Goal: Transaction & Acquisition: Book appointment/travel/reservation

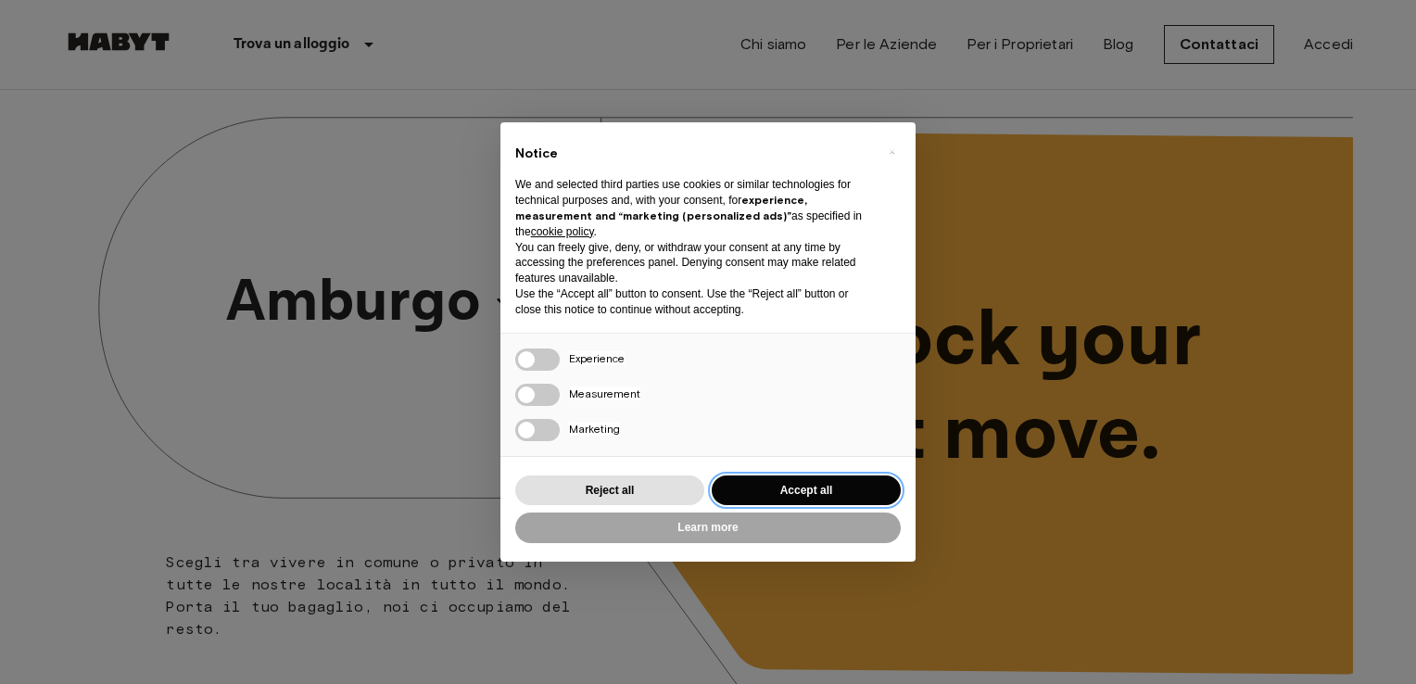
click at [778, 504] on button "Accept all" at bounding box center [806, 490] width 189 height 31
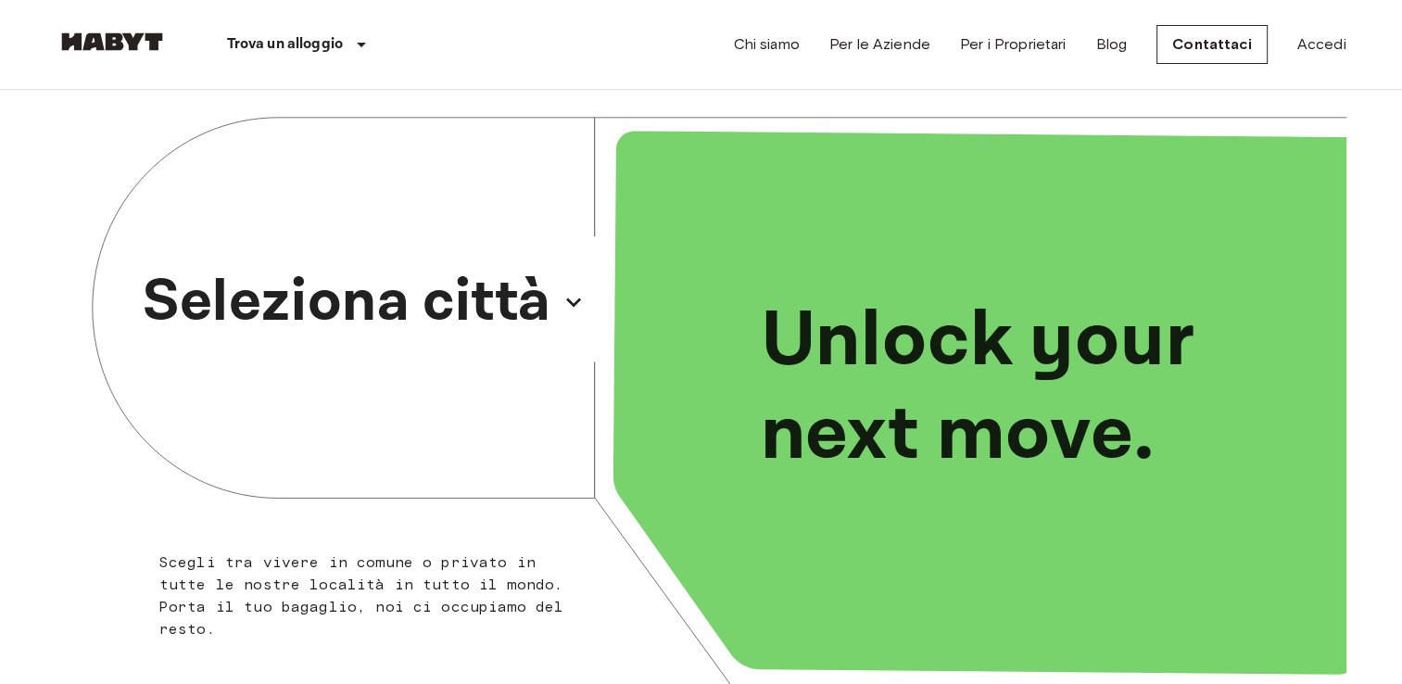
click at [463, 297] on p "Seleziona città" at bounding box center [347, 302] width 409 height 89
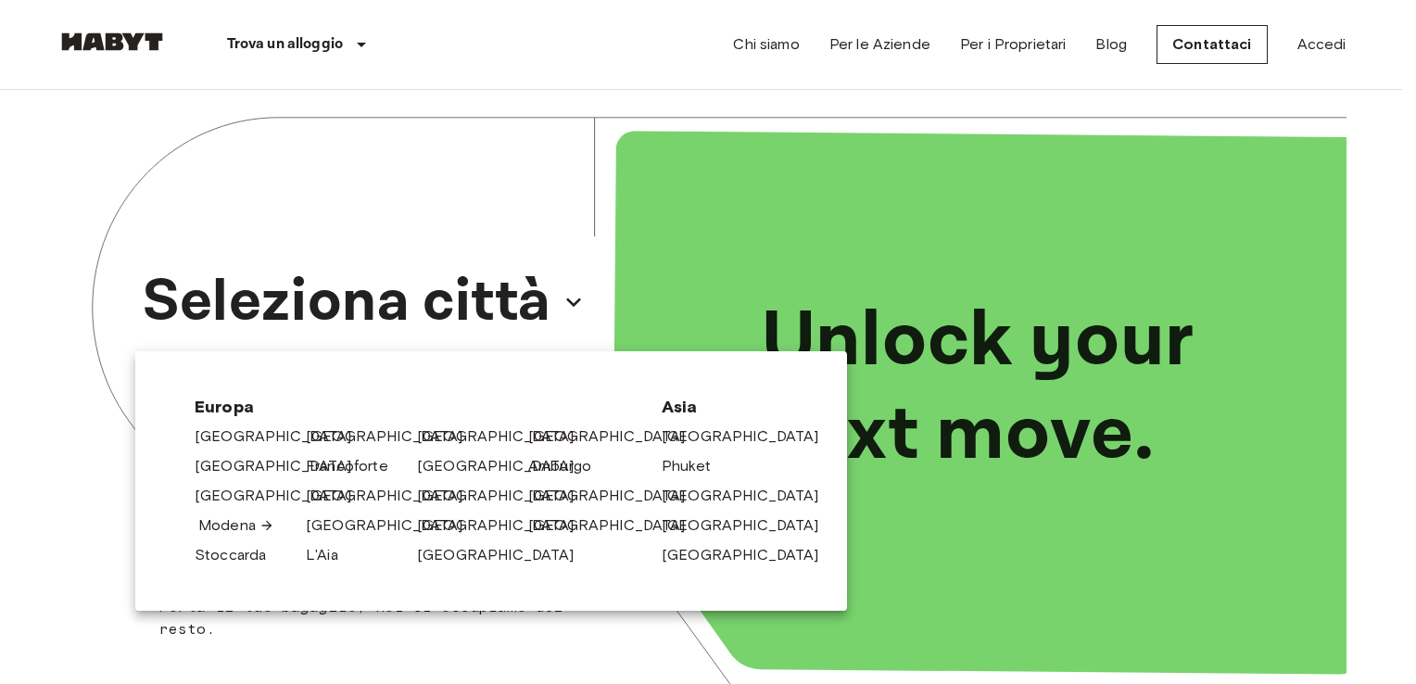
click at [215, 528] on link "Modena" at bounding box center [236, 525] width 76 height 22
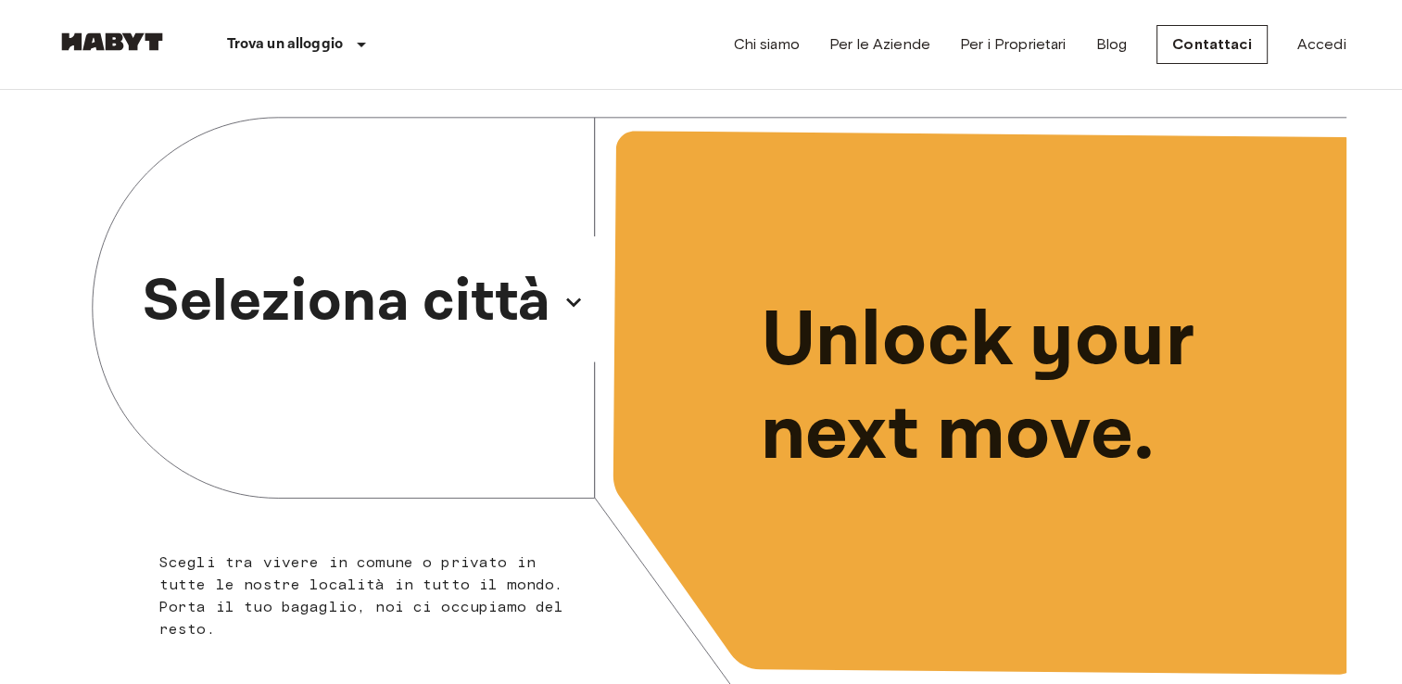
click at [453, 298] on p "Seleziona città" at bounding box center [347, 302] width 409 height 89
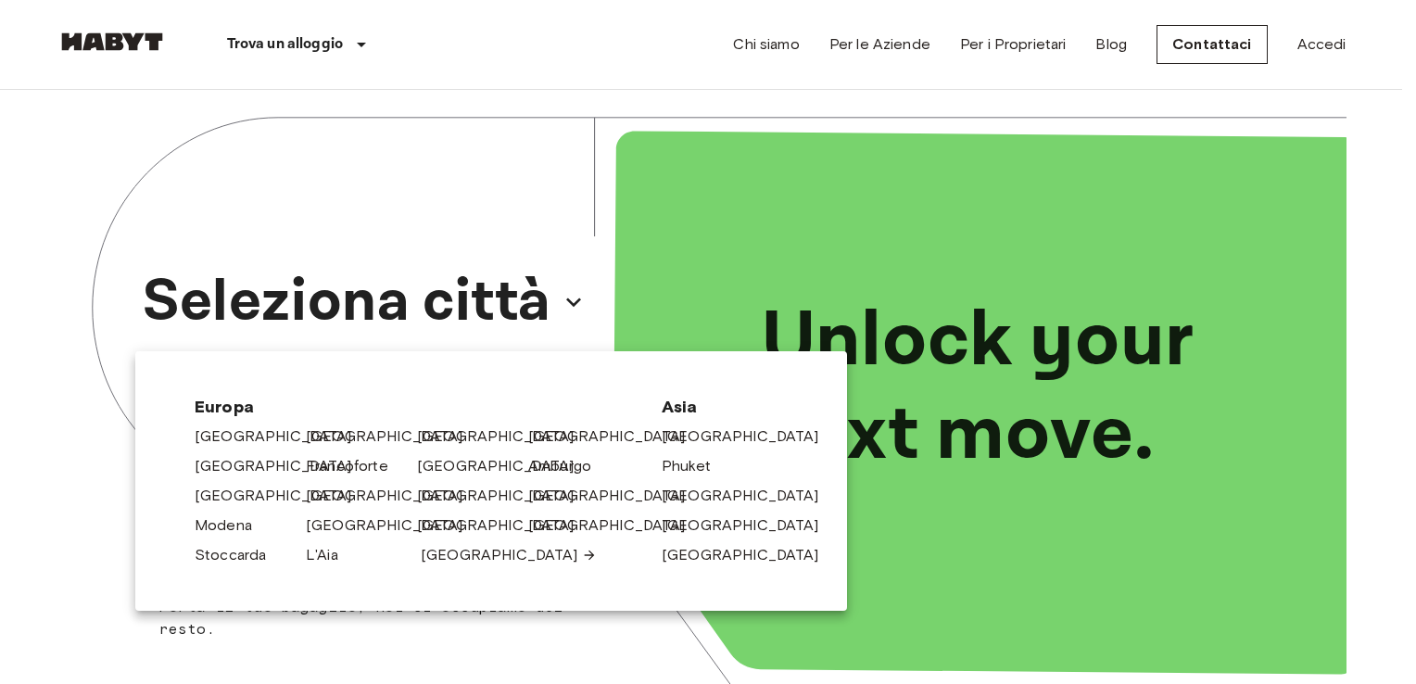
click at [437, 560] on link "[GEOGRAPHIC_DATA]" at bounding box center [509, 555] width 176 height 22
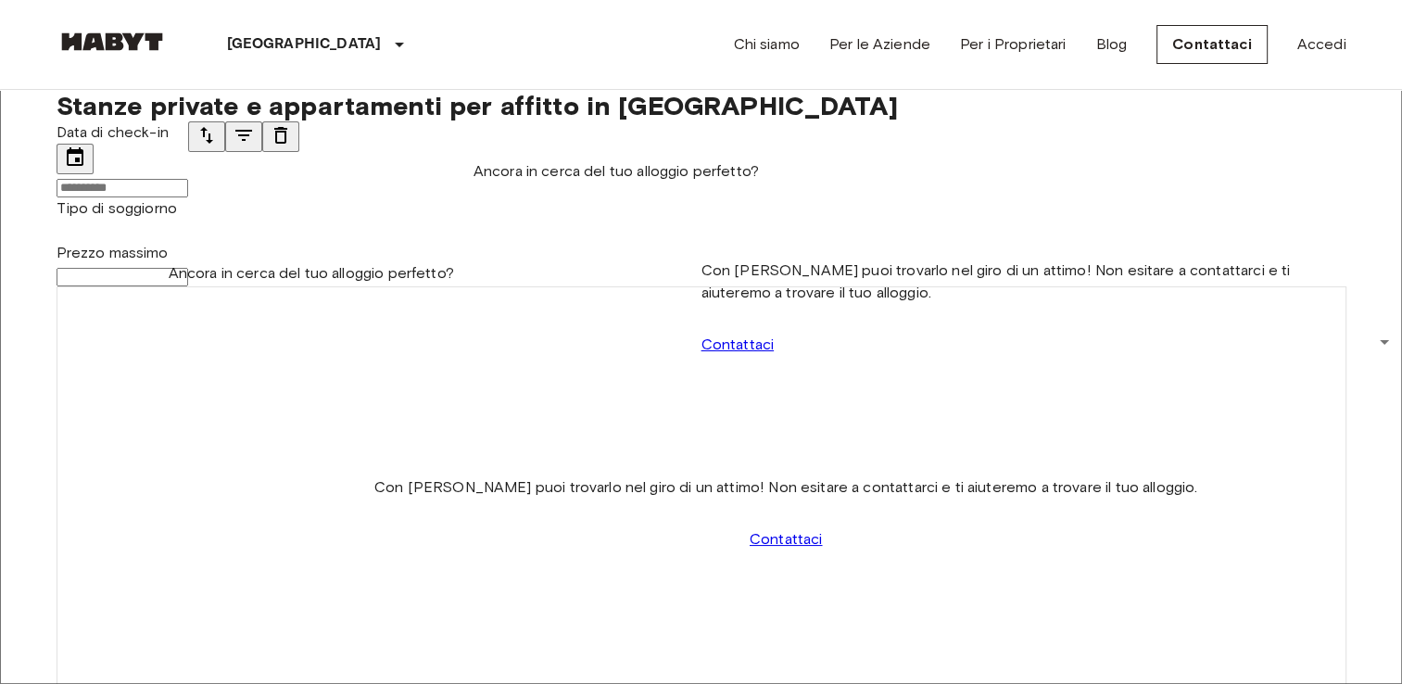
scroll to position [414, 0]
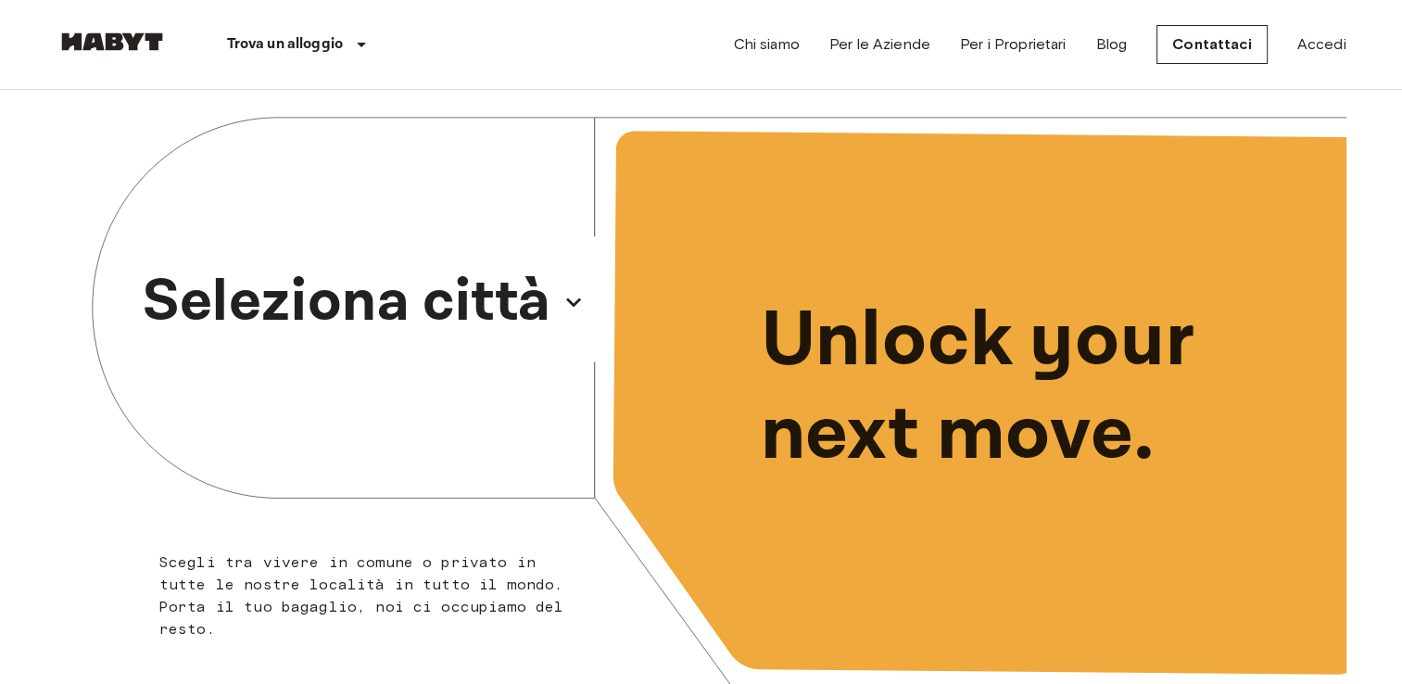
click at [474, 315] on p "Seleziona città" at bounding box center [347, 302] width 409 height 89
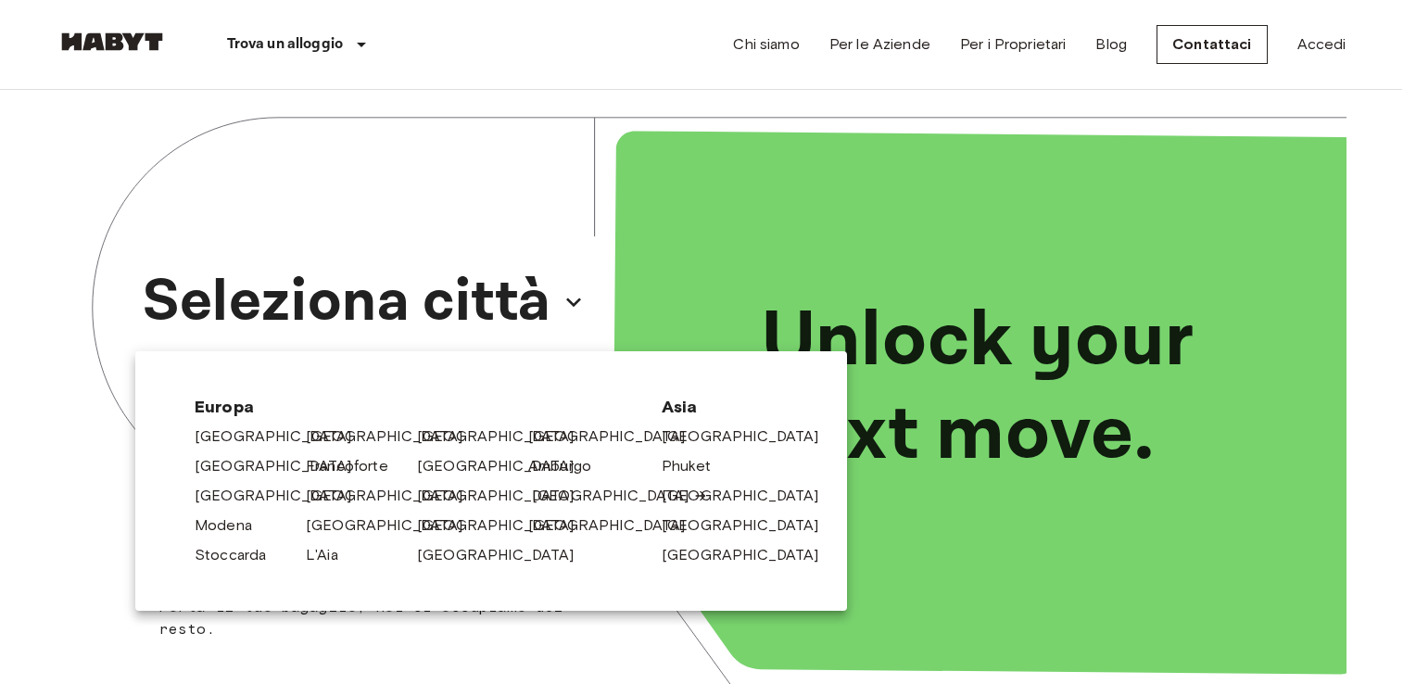
click at [544, 496] on link "[GEOGRAPHIC_DATA]" at bounding box center [620, 496] width 176 height 22
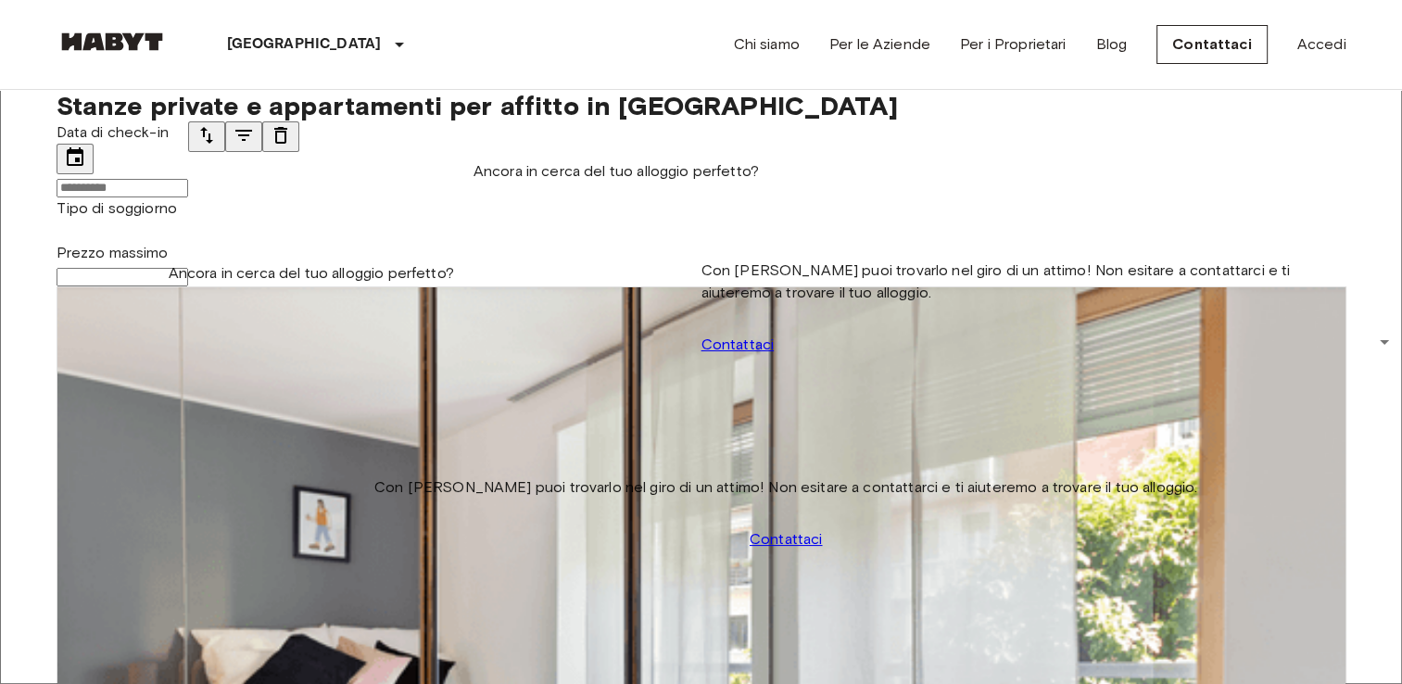
scroll to position [1668, 0]
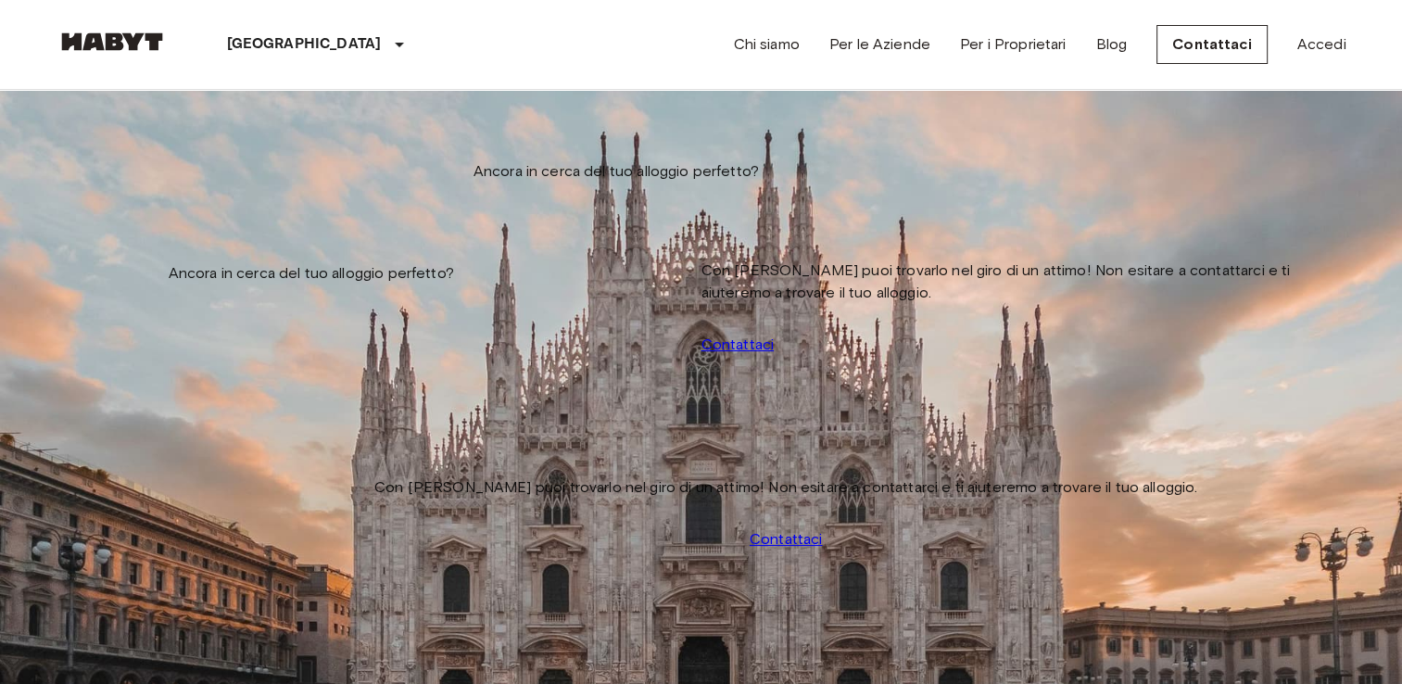
click at [213, 144] on icon "tune" at bounding box center [206, 135] width 13 height 17
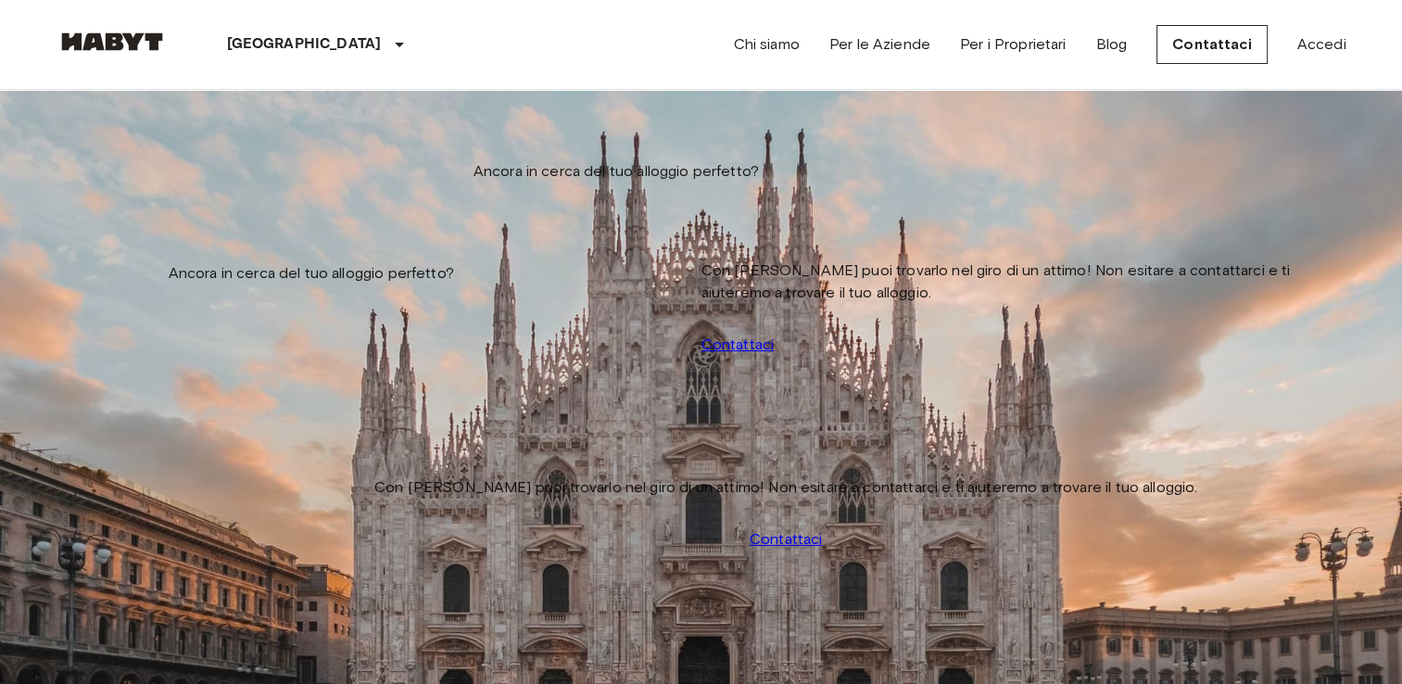
click at [218, 146] on icon "tune" at bounding box center [206, 135] width 22 height 22
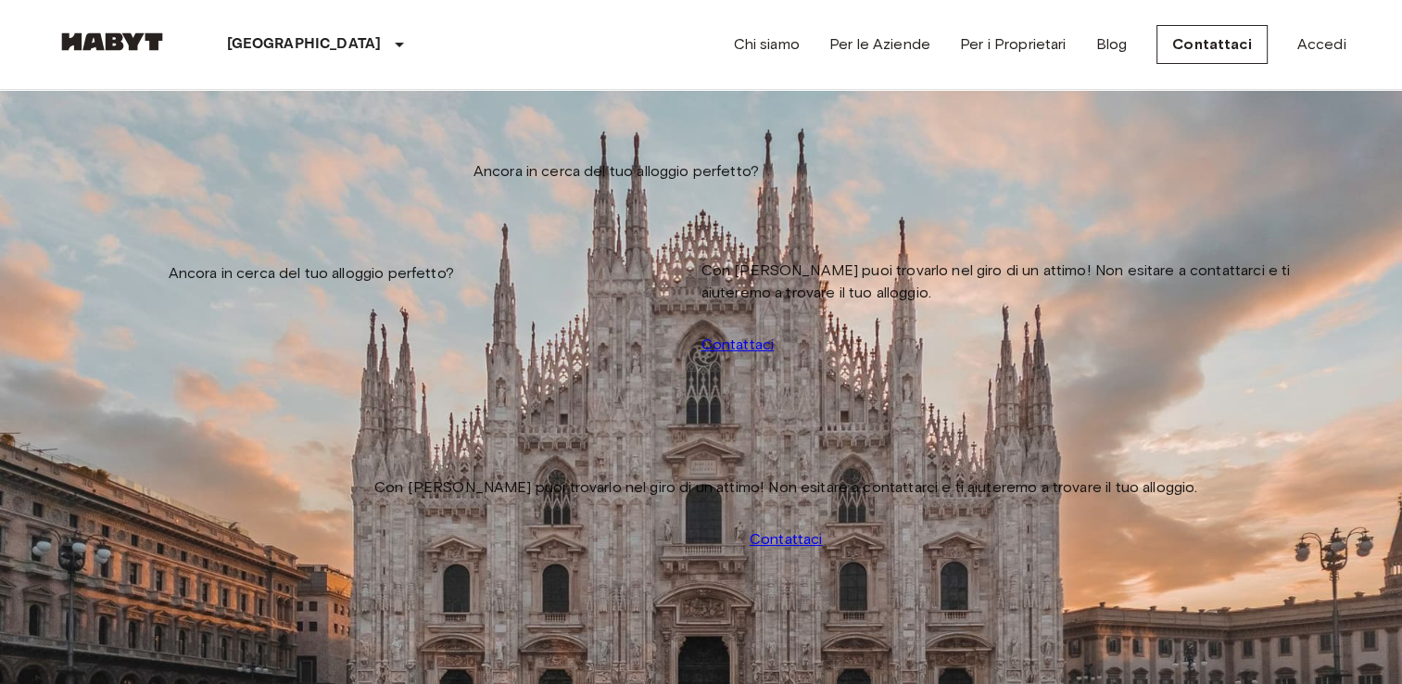
scroll to position [834, 0]
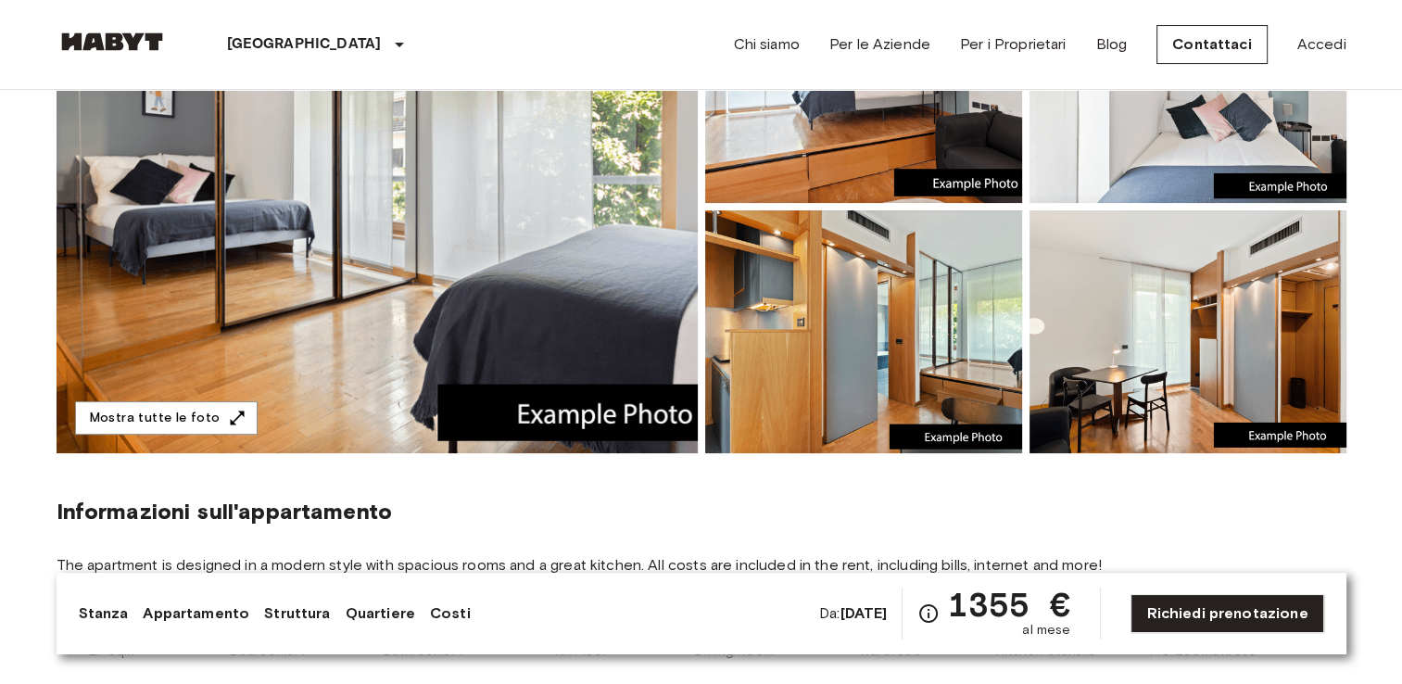
scroll to position [278, 0]
